Goal: Task Accomplishment & Management: Use online tool/utility

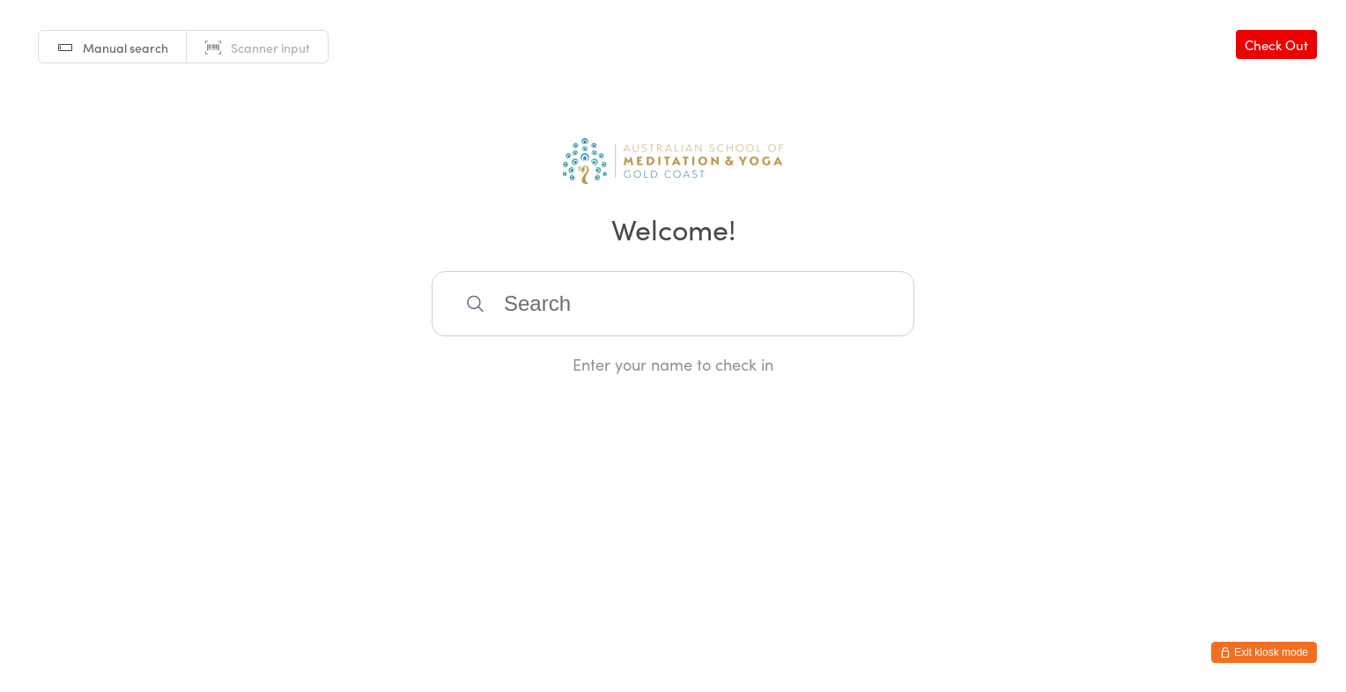
click at [107, 42] on span "Manual search" at bounding box center [125, 48] width 85 height 18
click at [250, 45] on span "Scanner input" at bounding box center [270, 48] width 79 height 18
click at [1272, 50] on link "Check Out" at bounding box center [1275, 44] width 81 height 29
click at [1272, 50] on link "Check In" at bounding box center [1281, 44] width 70 height 29
